Goal: Transaction & Acquisition: Purchase product/service

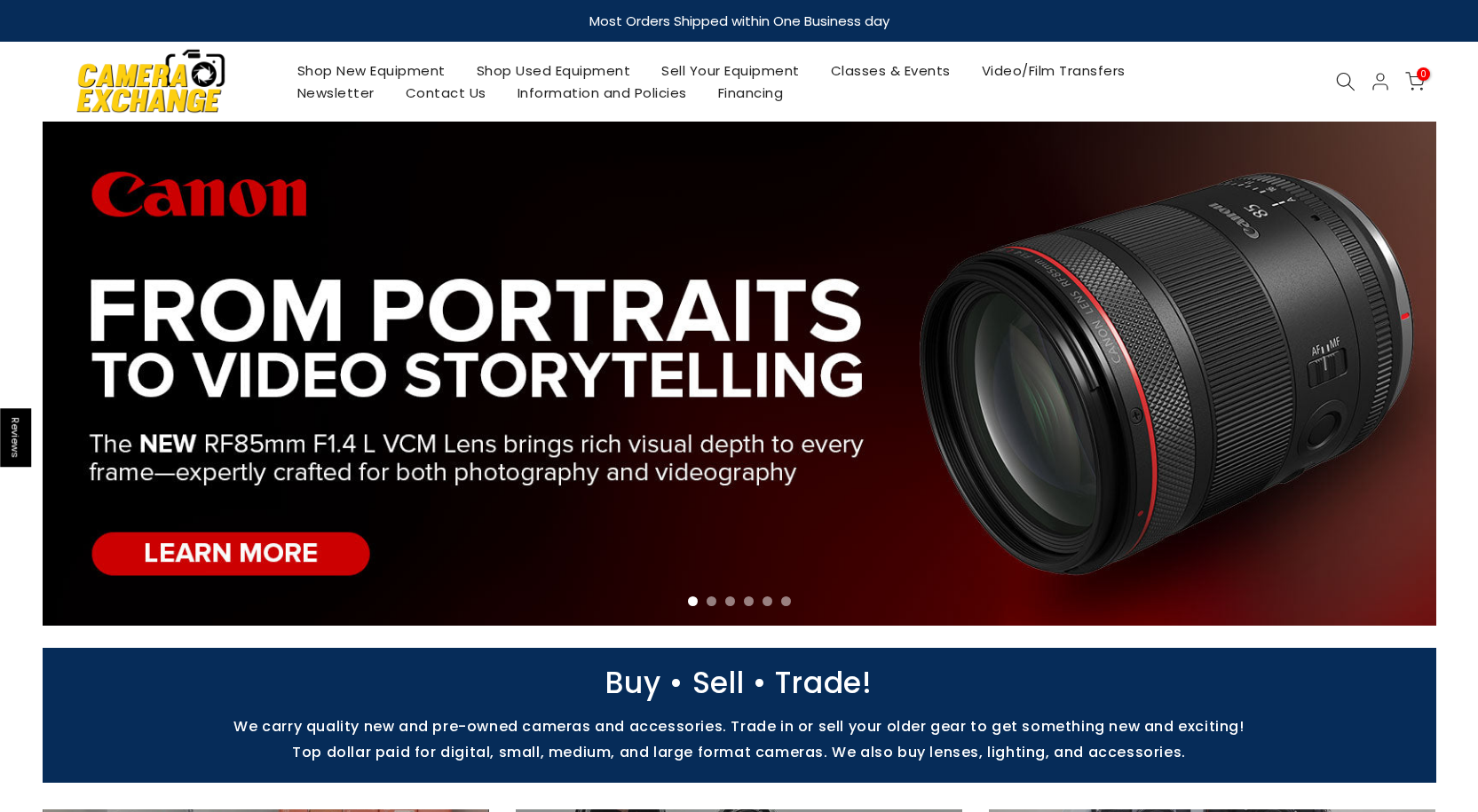
click at [1344, 81] on icon at bounding box center [1346, 81] width 20 height 20
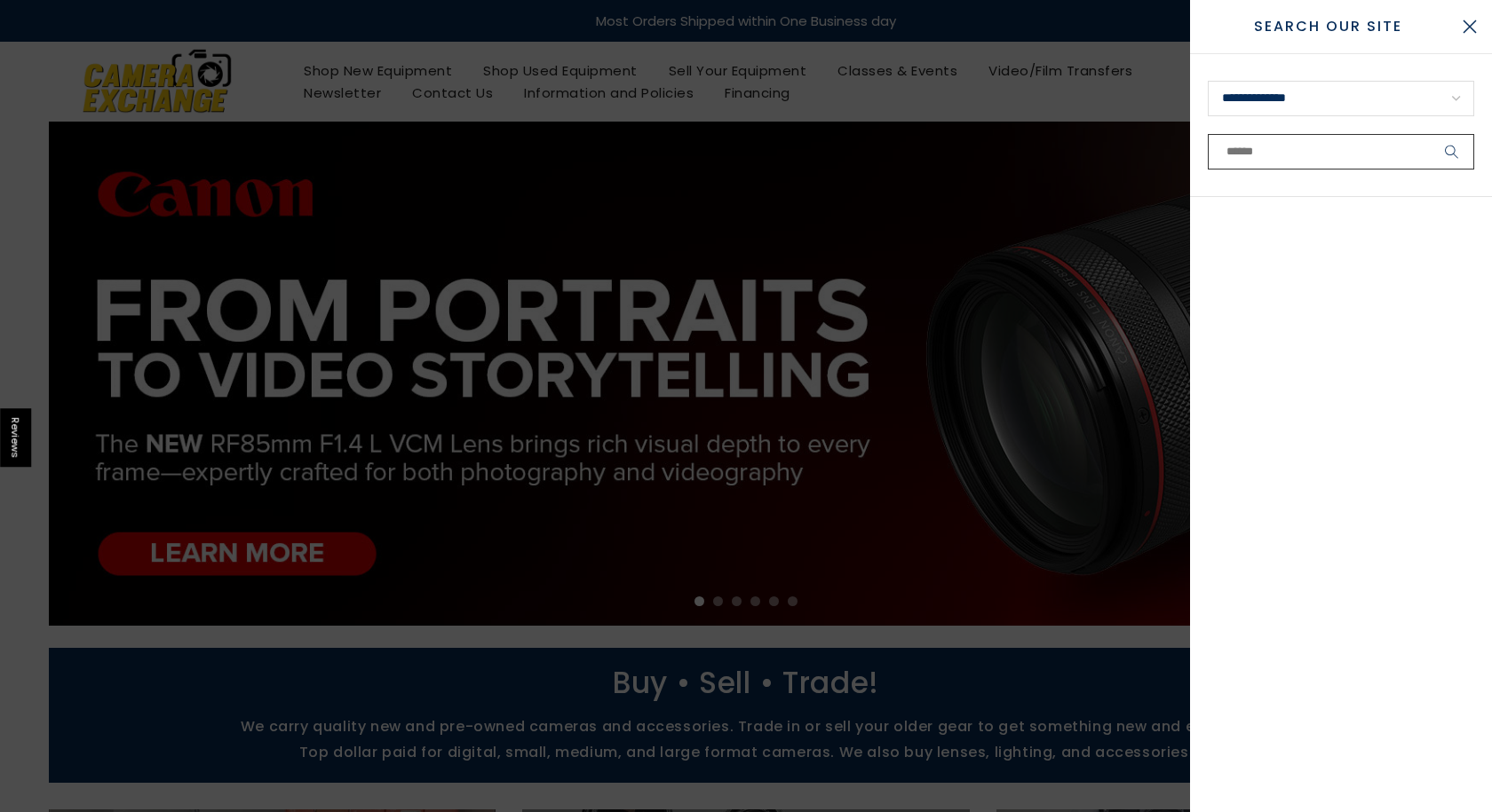
click at [1236, 154] on input "text" at bounding box center [1341, 152] width 266 height 35
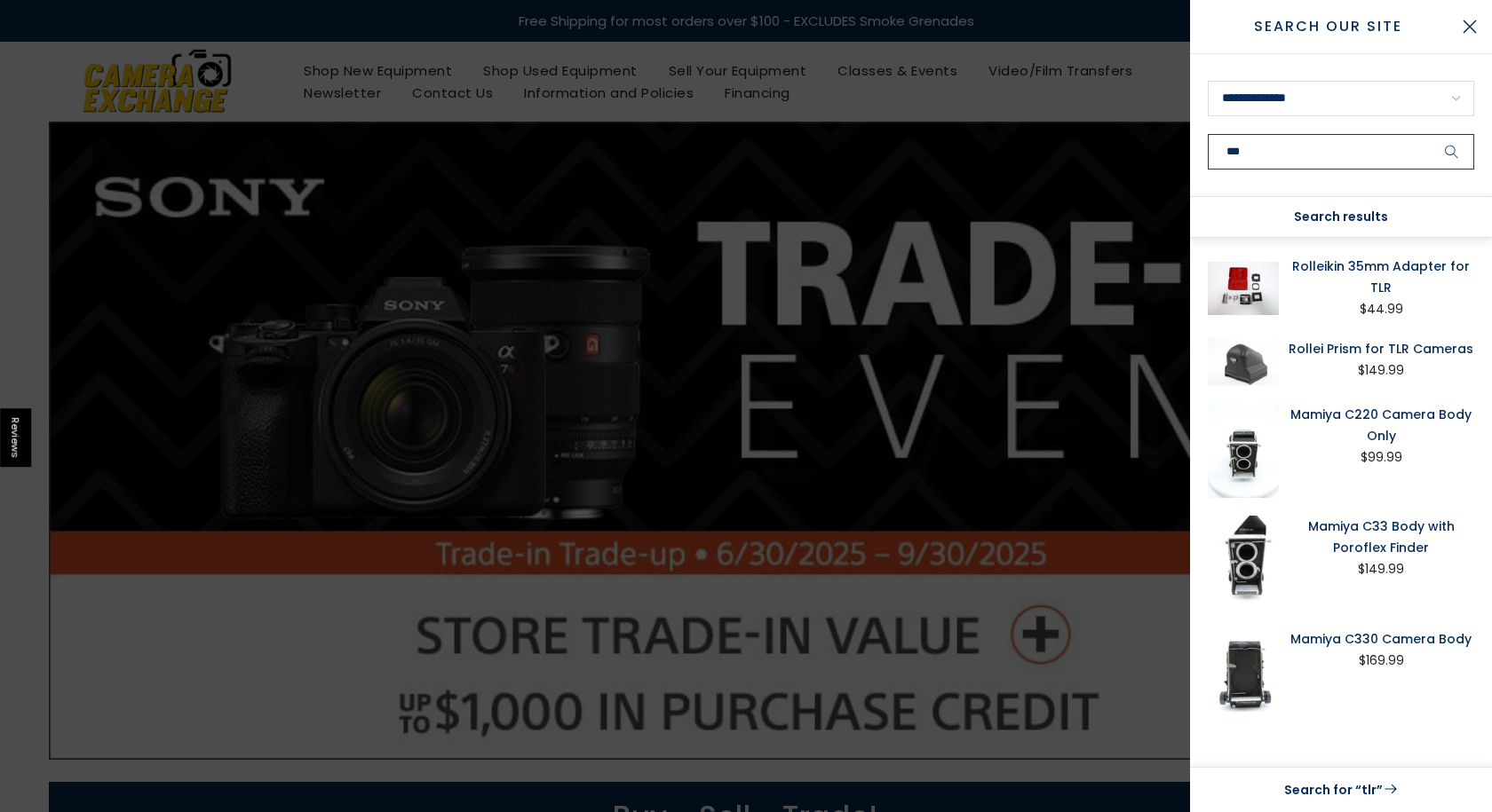
type input "***"
click at [1430, 135] on button "submit" at bounding box center [1452, 152] width 44 height 35
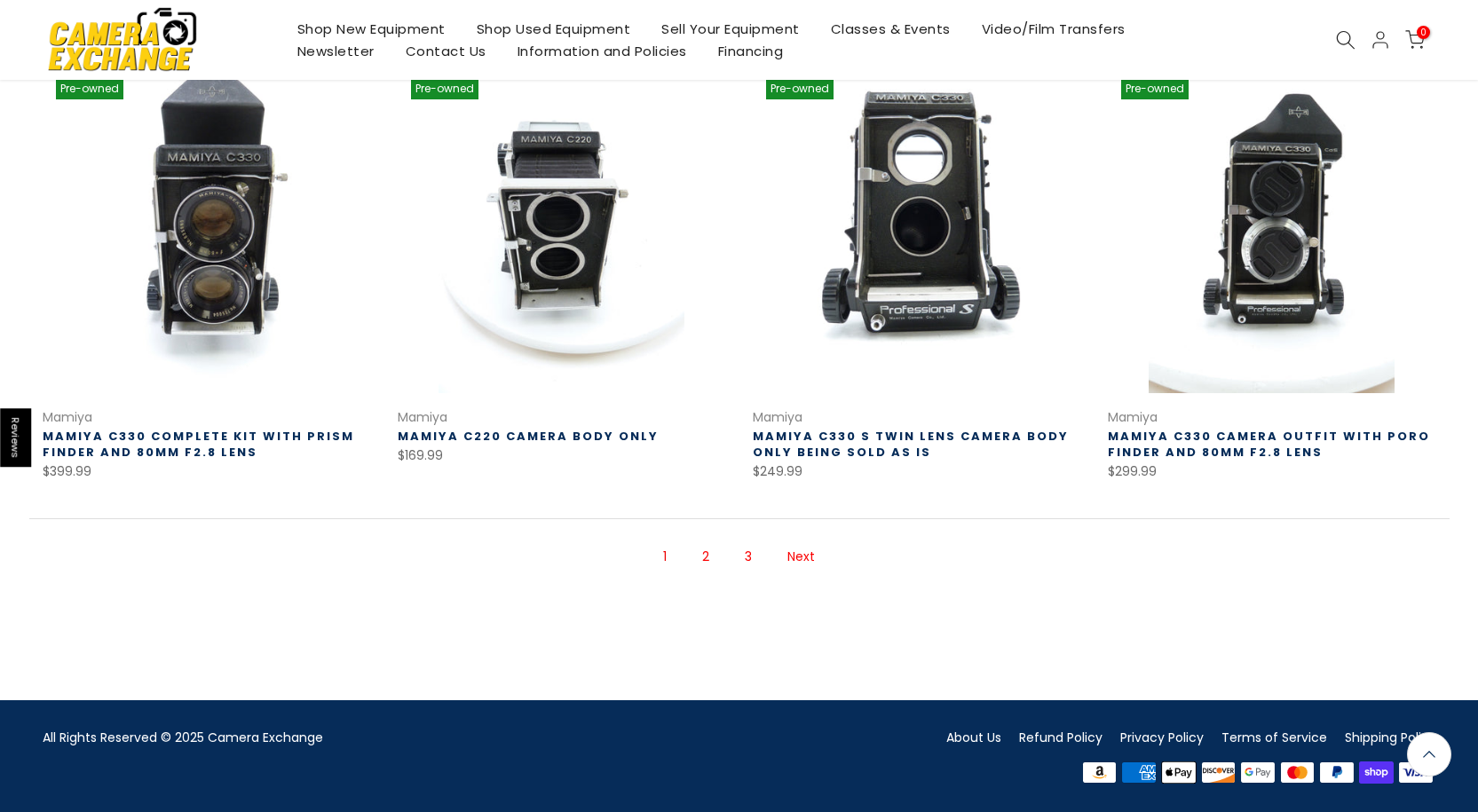
scroll to position [1186, 0]
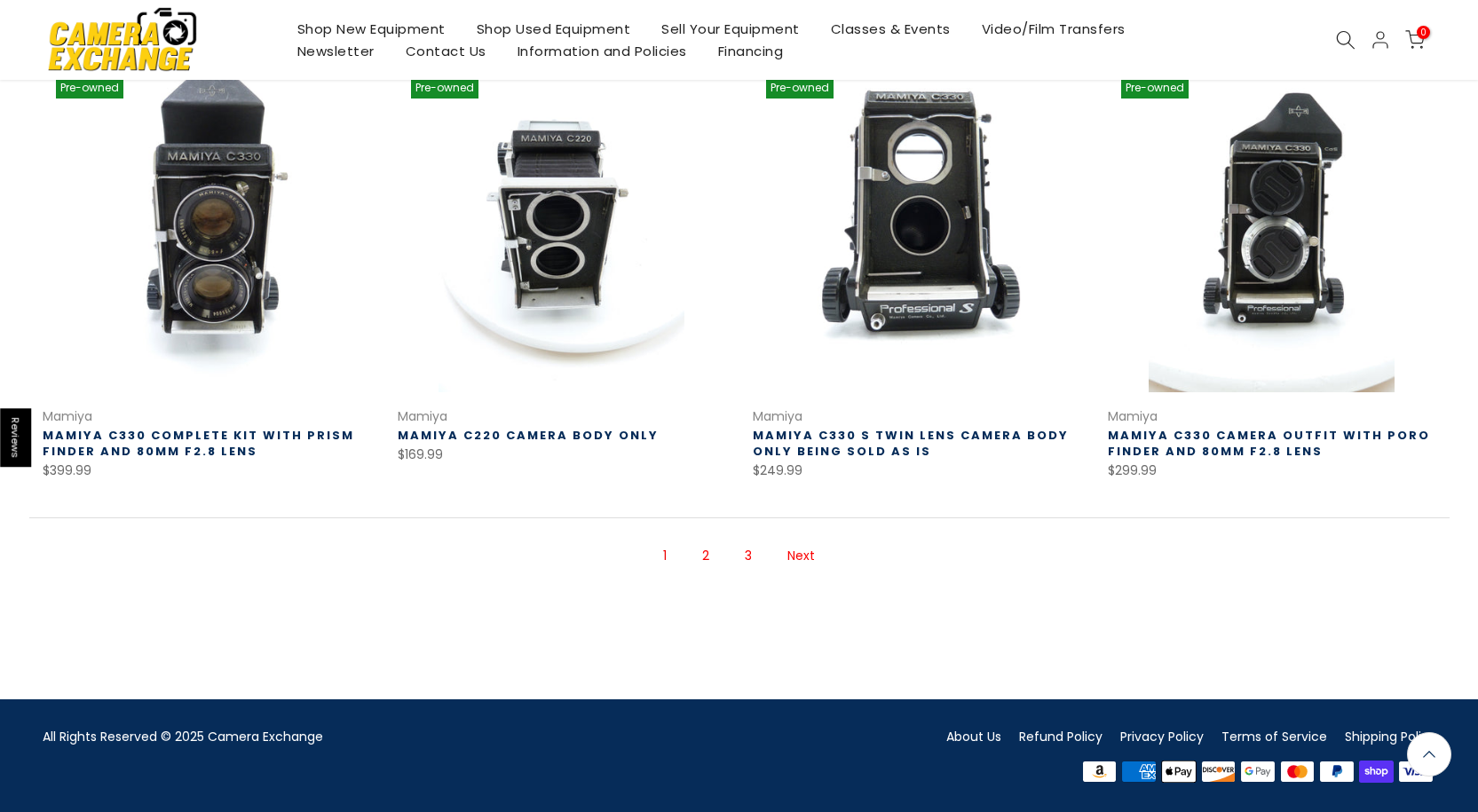
click at [1254, 448] on link "Mamiya C330 Camera Outfit with Poro Finder and 80MM f2.8 Lens" at bounding box center [1269, 443] width 322 height 32
click at [806, 551] on link "Next" at bounding box center [801, 557] width 45 height 31
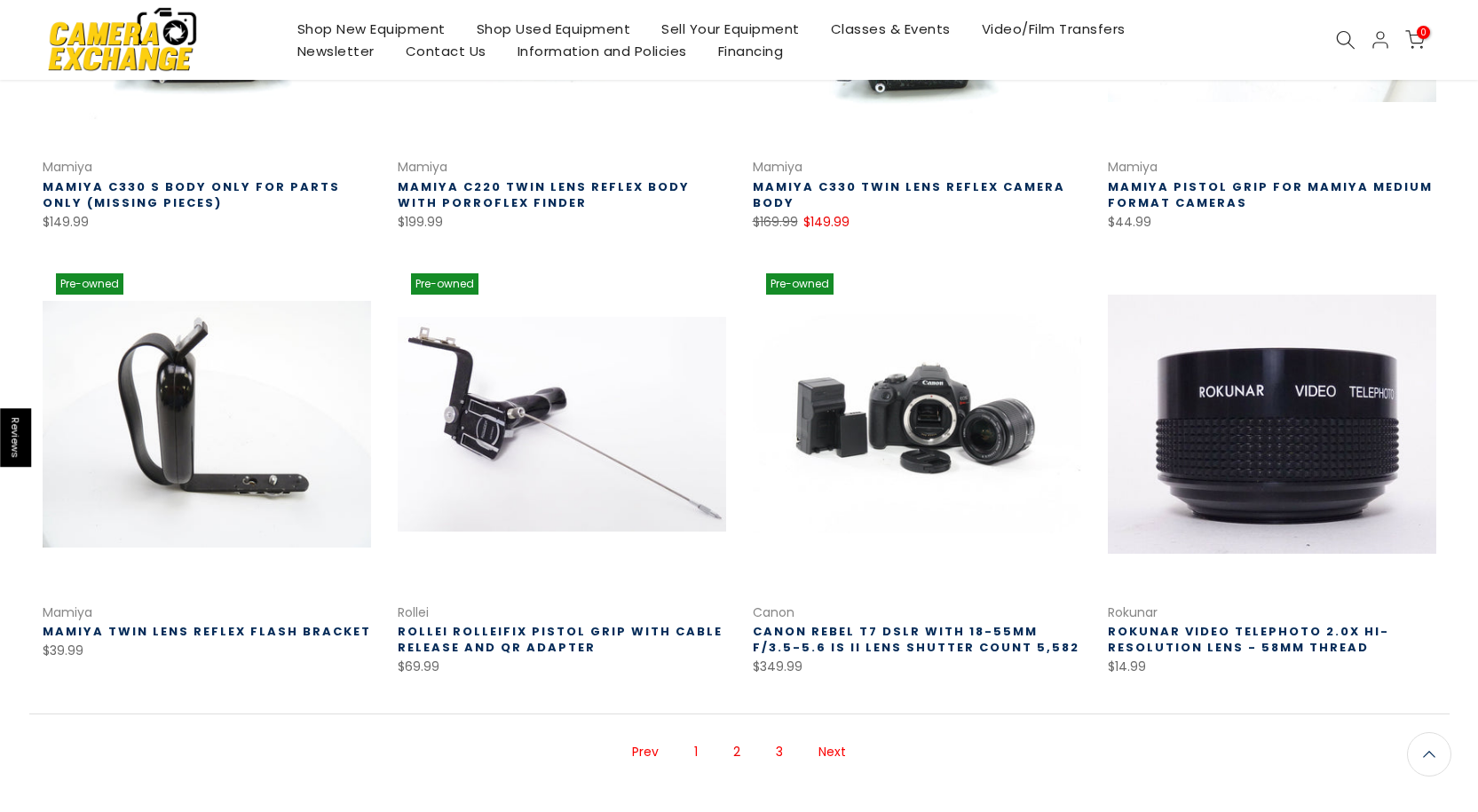
scroll to position [1172, 0]
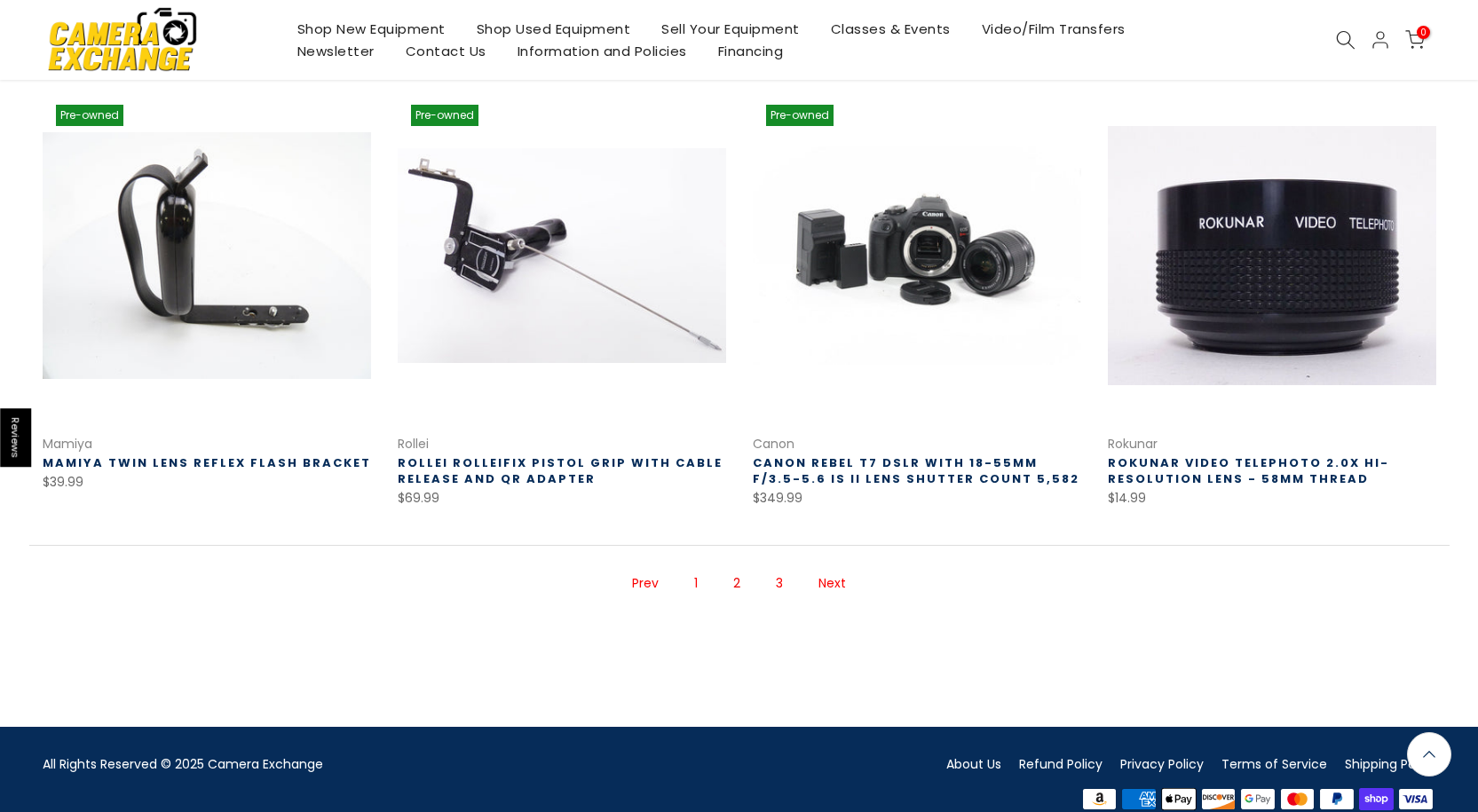
click at [838, 584] on link "Next" at bounding box center [833, 584] width 45 height 31
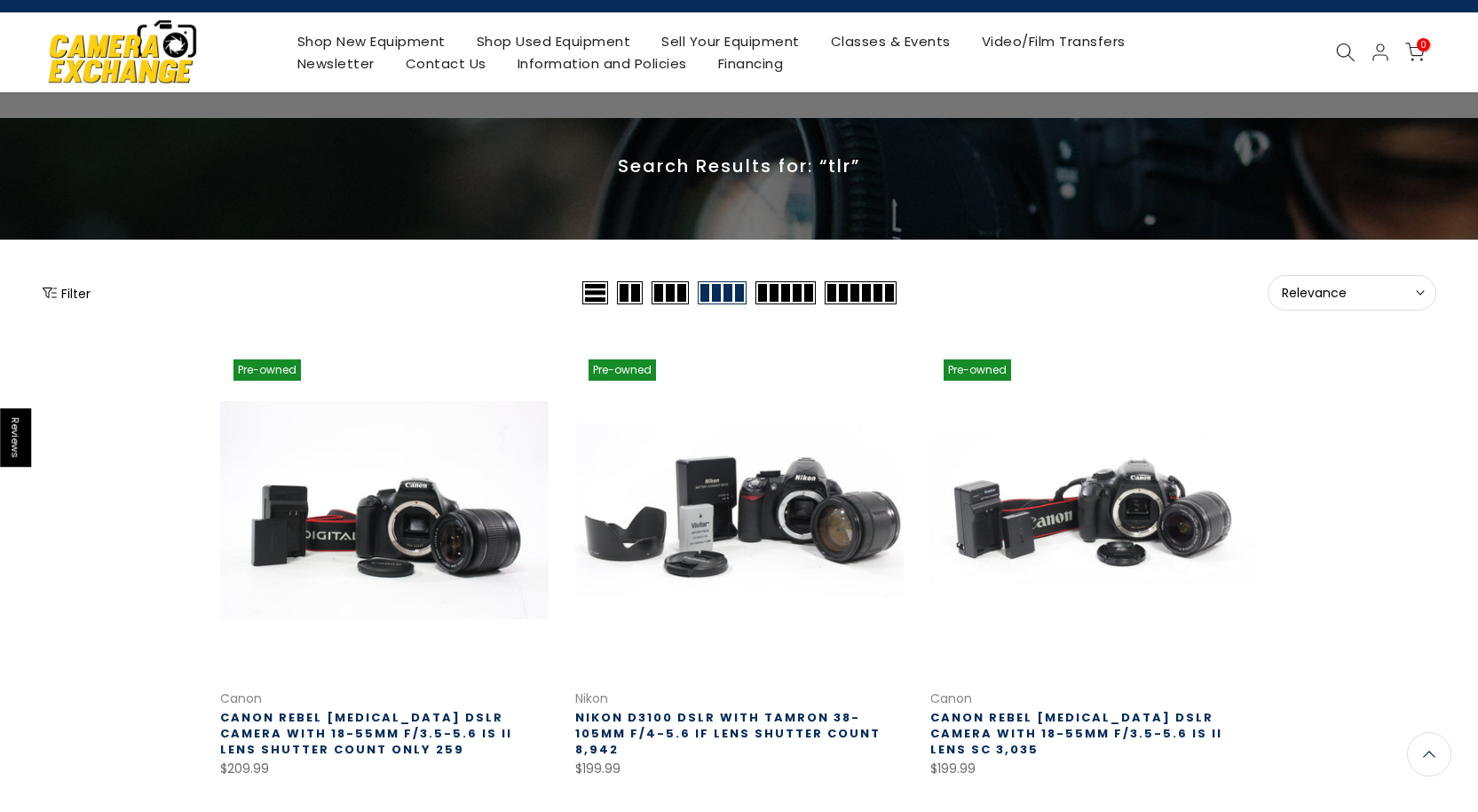
scroll to position [21, 0]
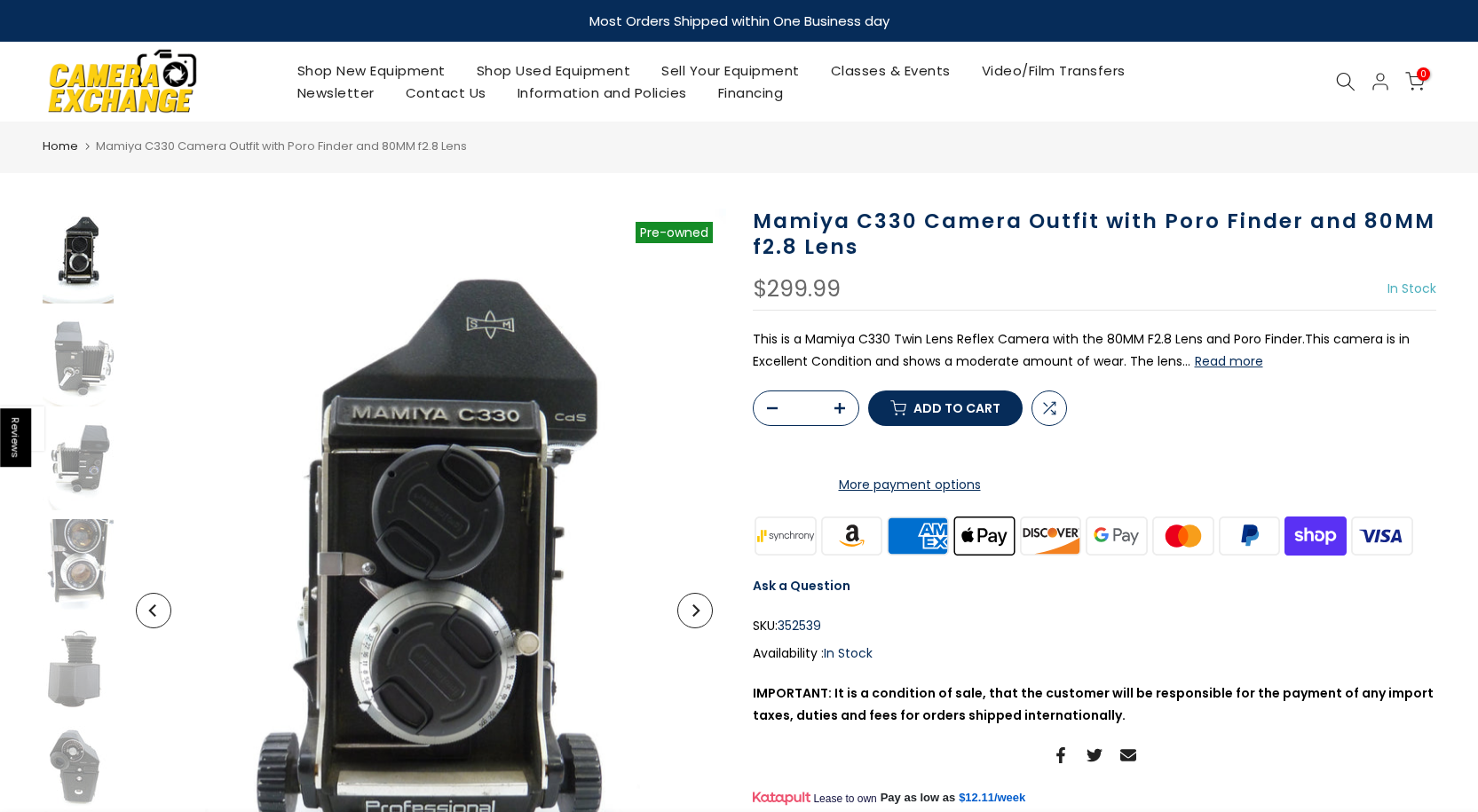
click at [686, 614] on button "Next" at bounding box center [695, 611] width 35 height 35
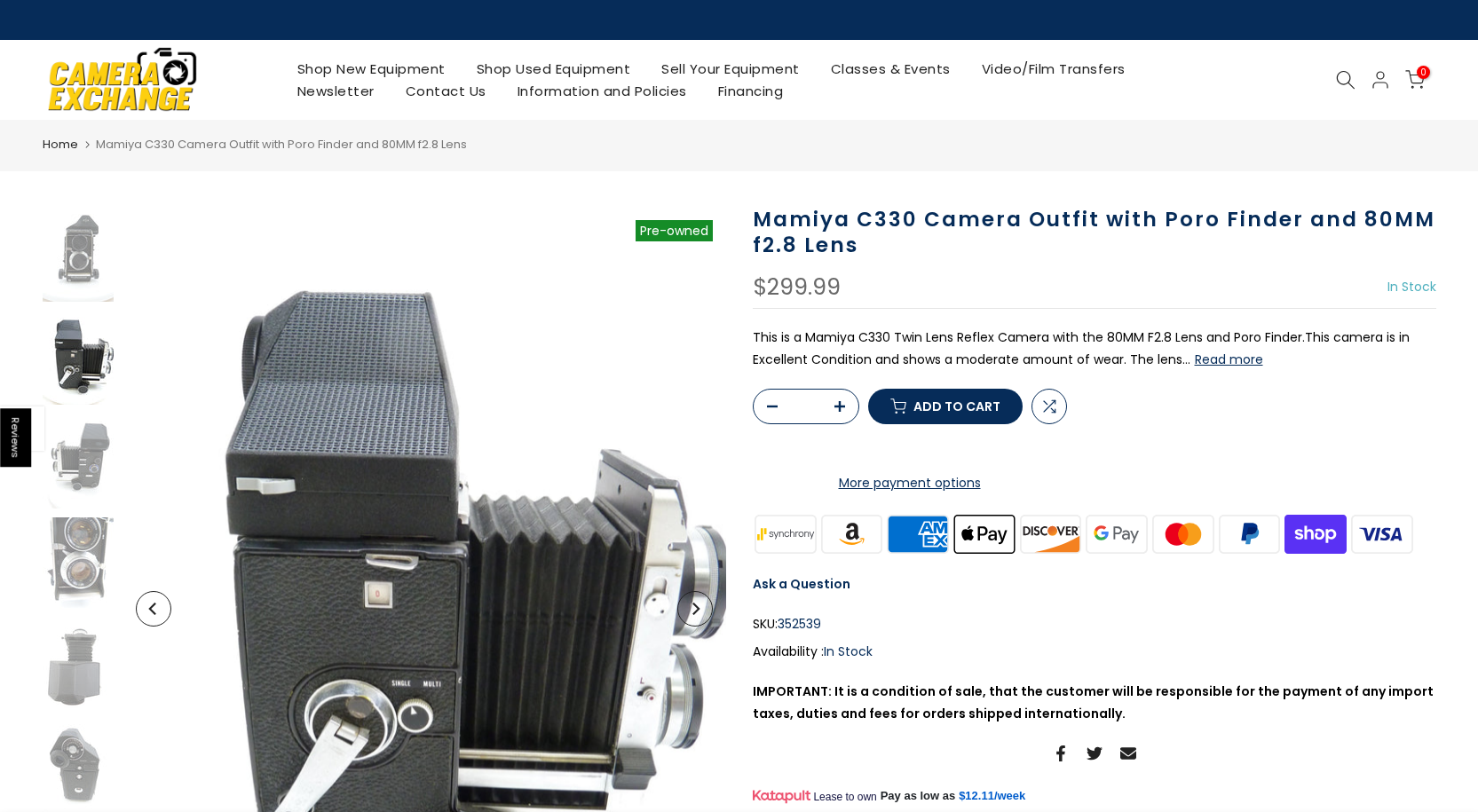
scroll to position [15, 0]
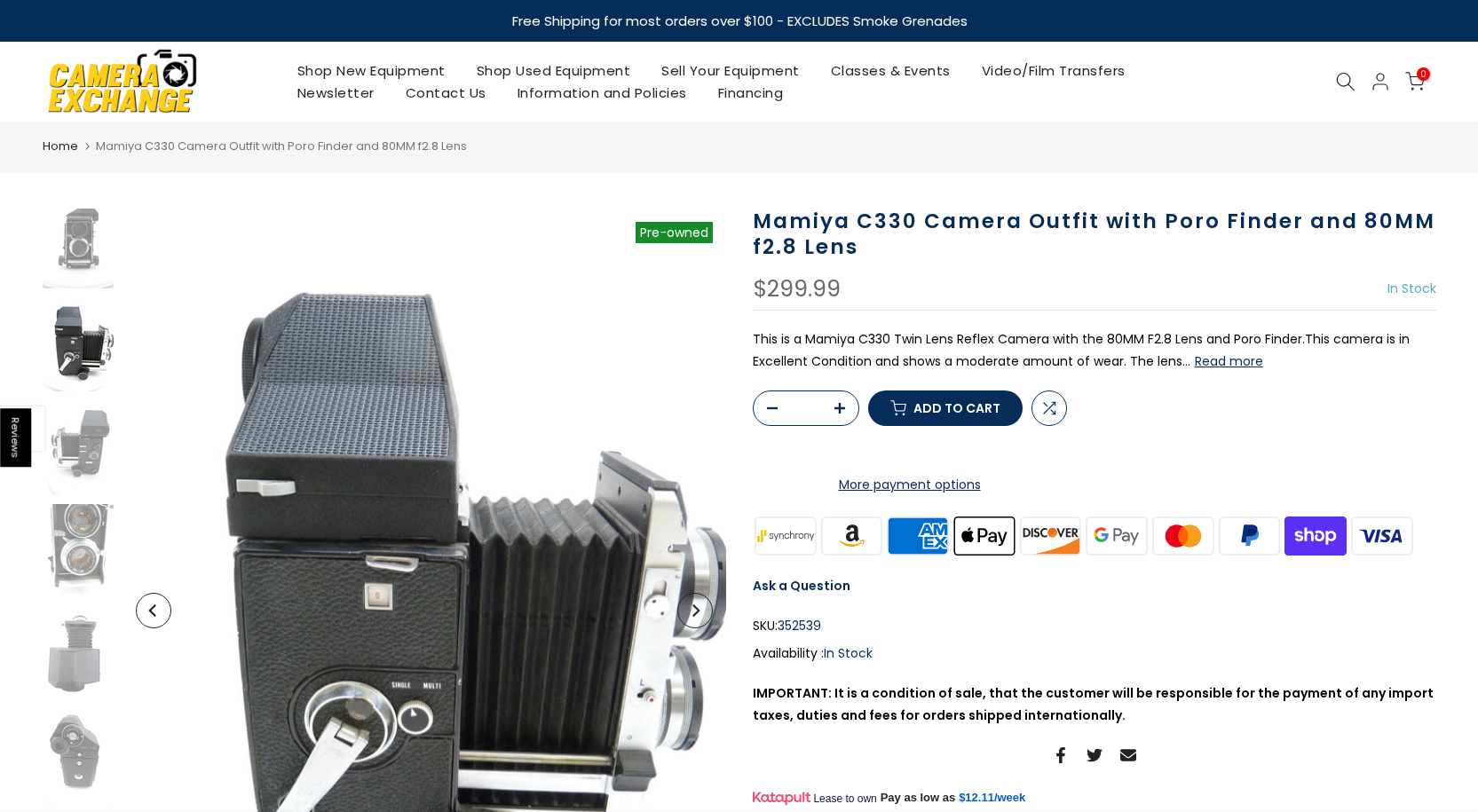
click at [687, 609] on button "Next" at bounding box center [695, 611] width 35 height 35
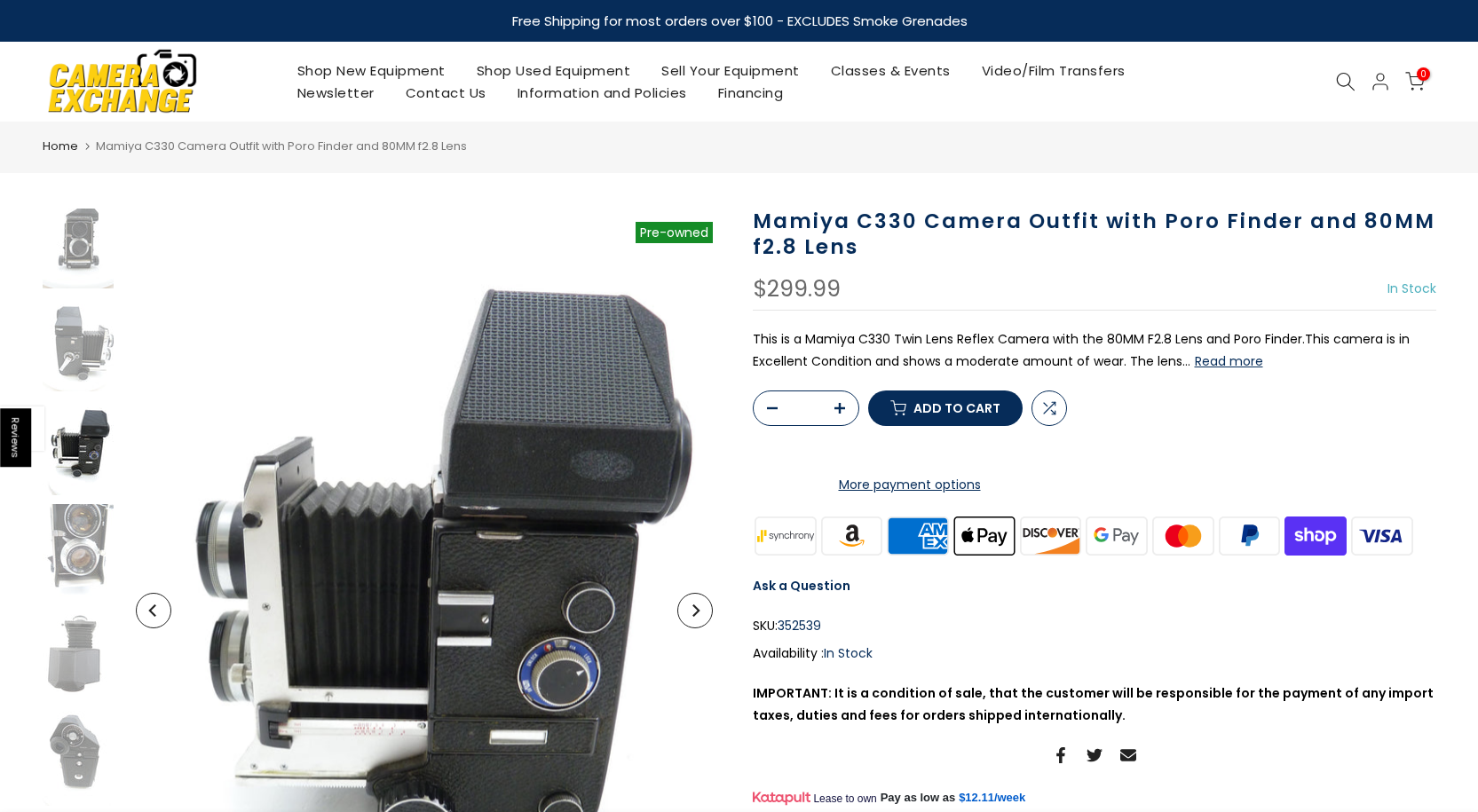
scroll to position [77, 0]
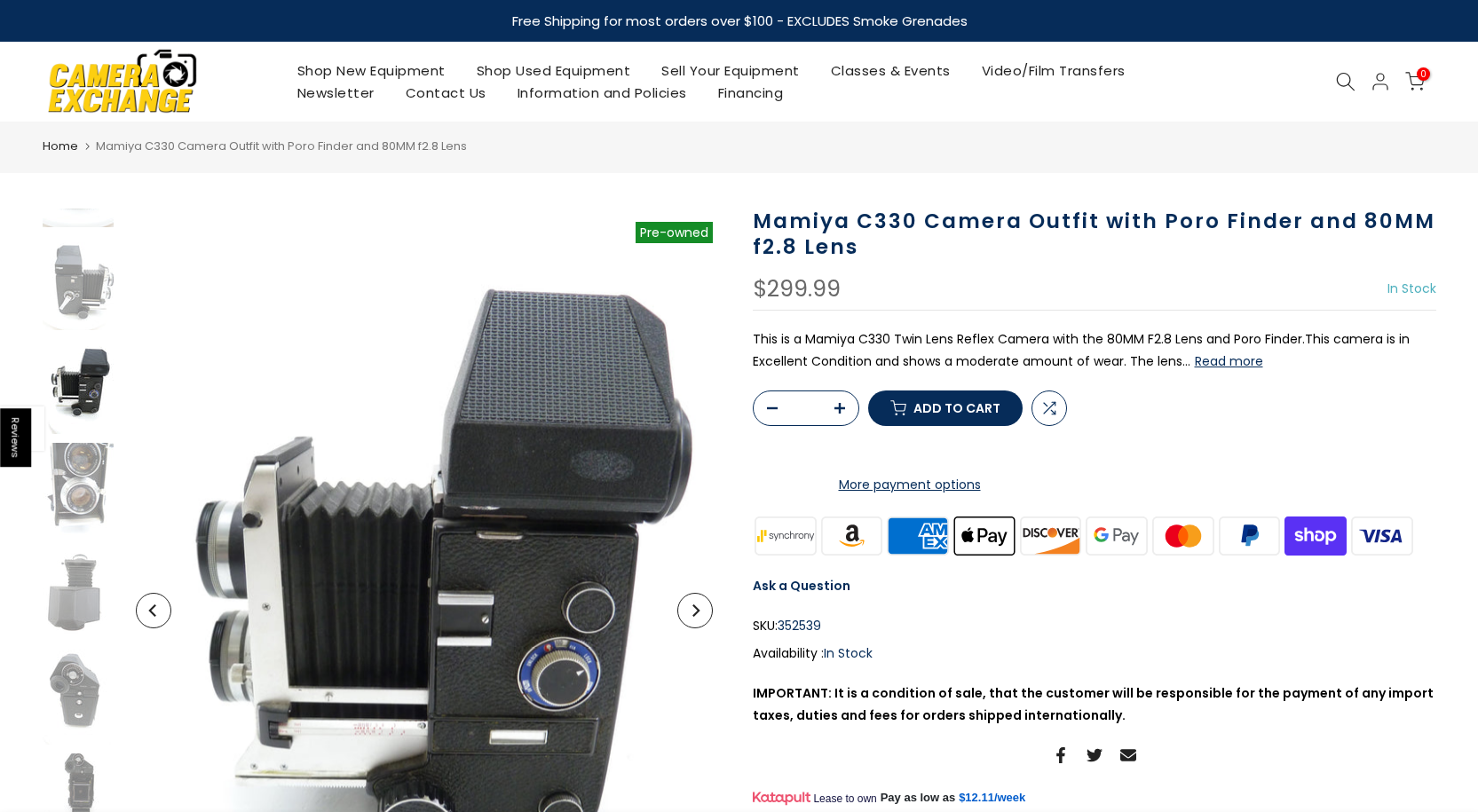
click at [687, 609] on button "Next" at bounding box center [695, 611] width 35 height 35
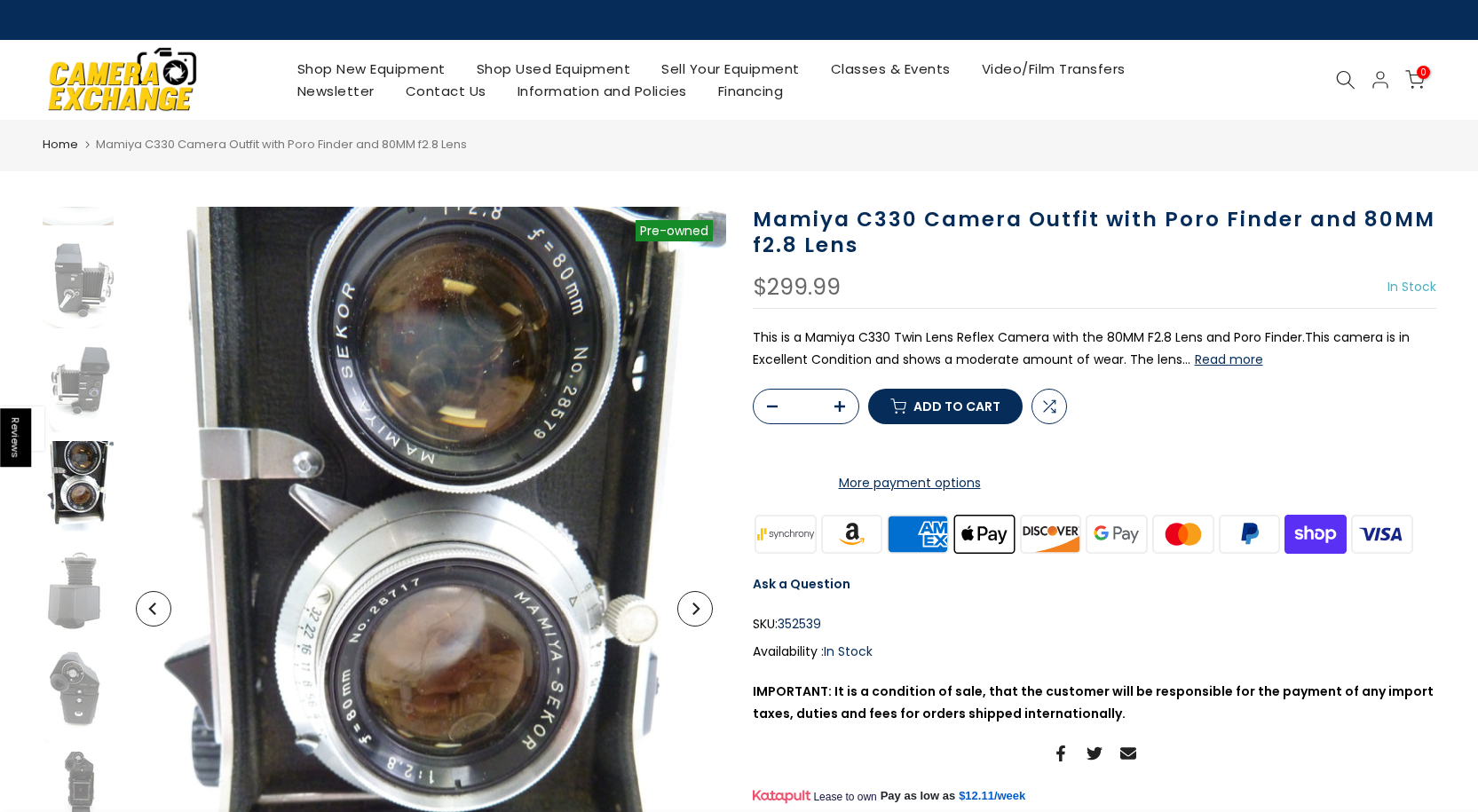
click at [687, 609] on button "Next" at bounding box center [695, 609] width 35 height 35
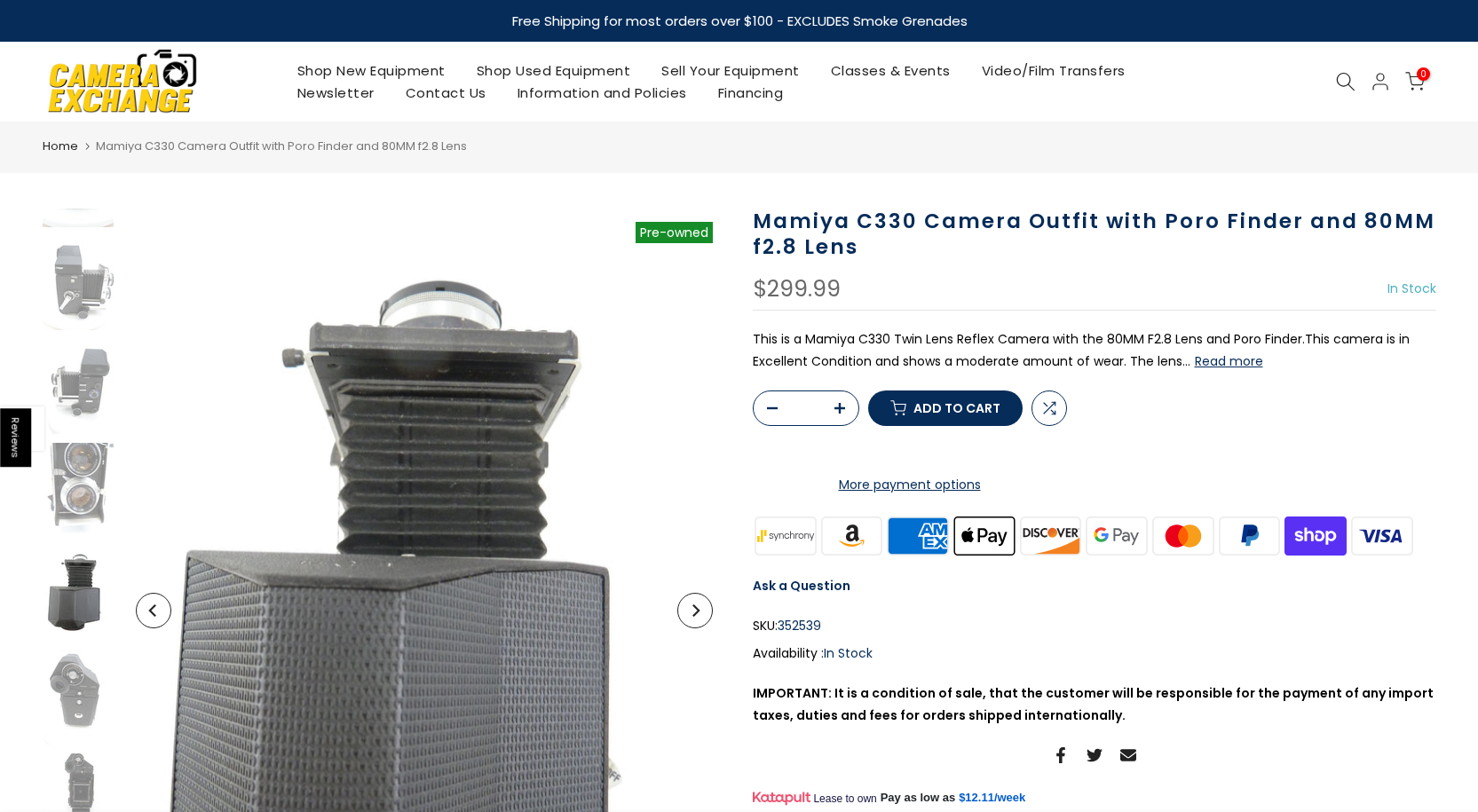
click at [687, 609] on button "Next" at bounding box center [695, 611] width 35 height 35
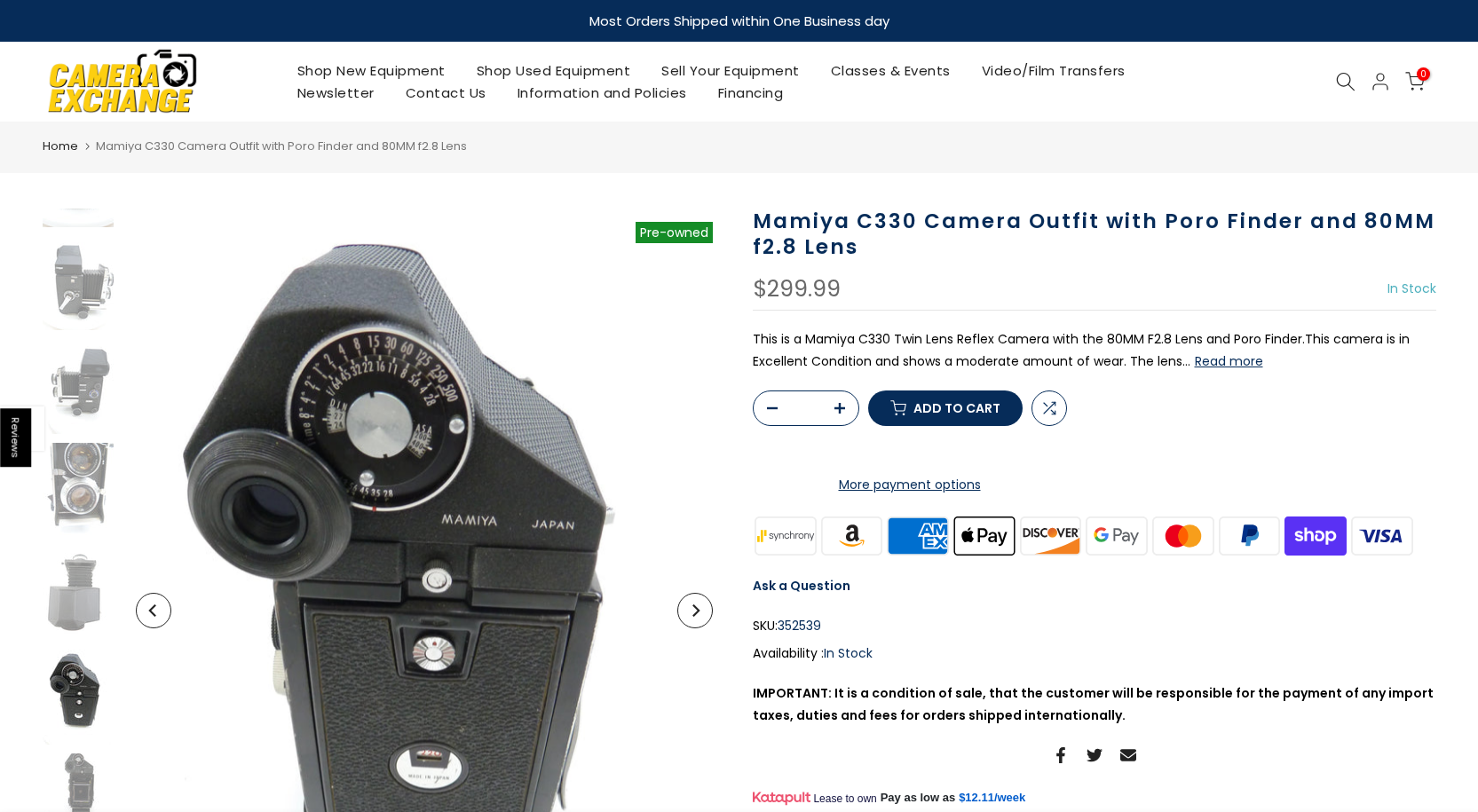
click at [687, 609] on button "Next" at bounding box center [695, 611] width 35 height 35
